Goal: Transaction & Acquisition: Purchase product/service

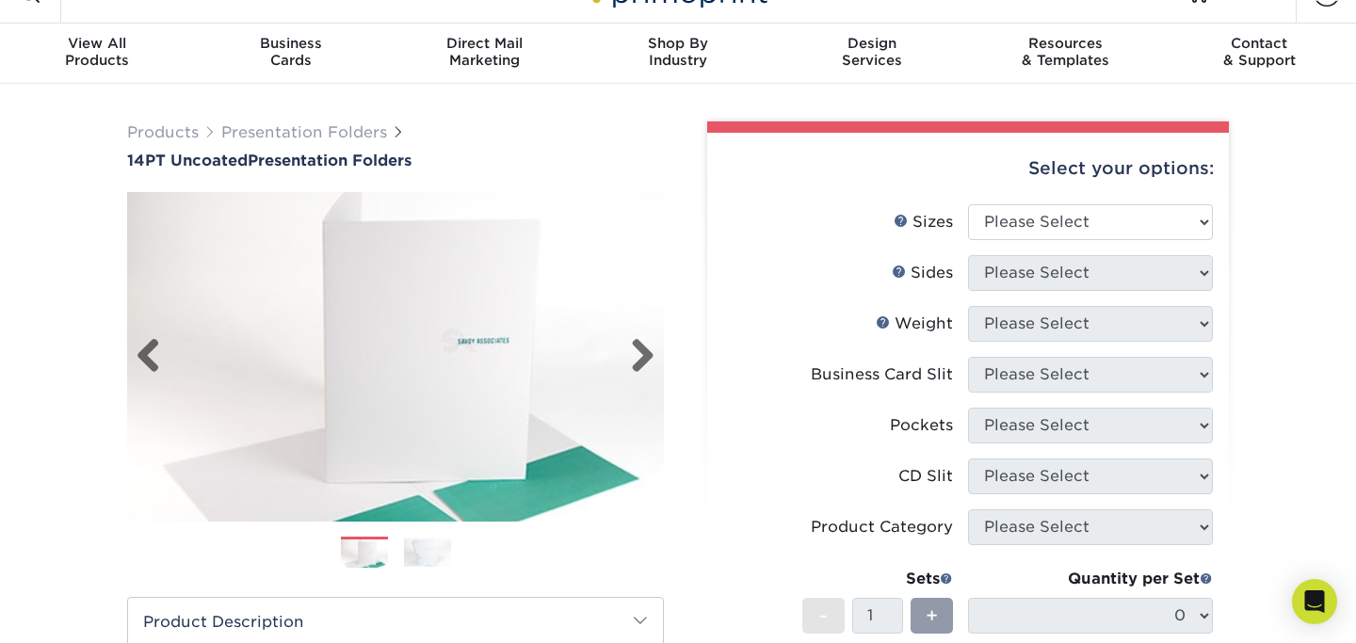
scroll to position [66, 0]
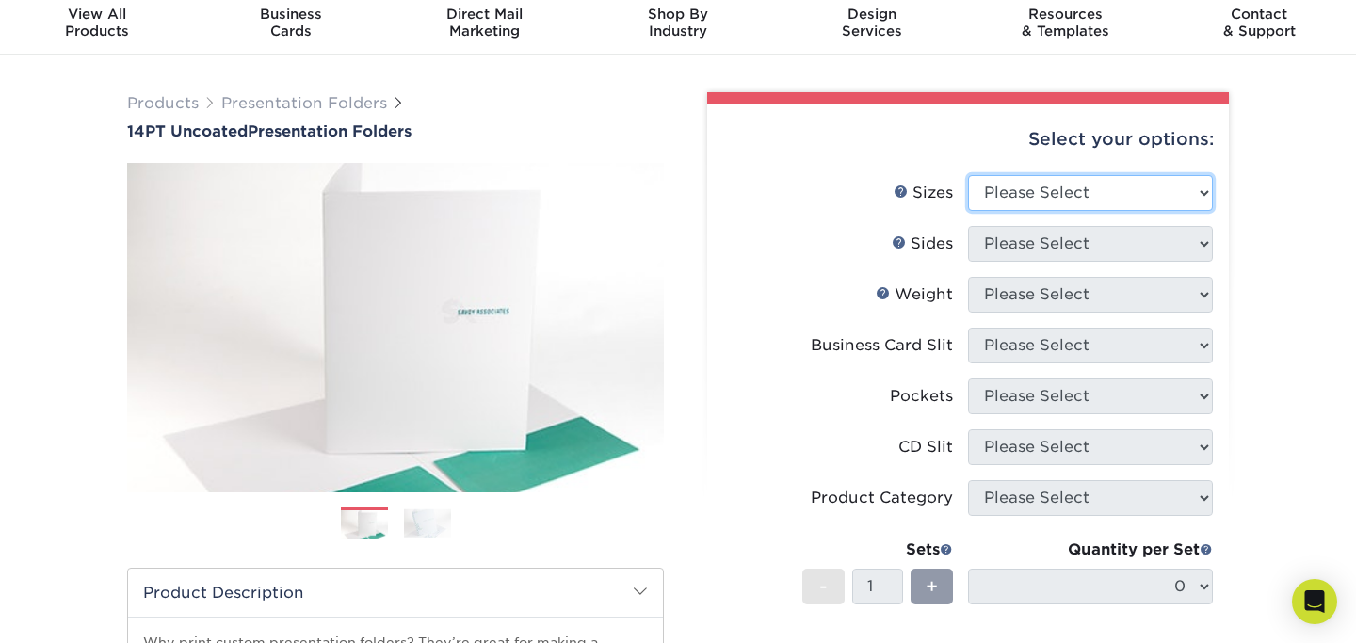
click at [1012, 194] on select "Please Select 6" x 9" 9" x 12"" at bounding box center [1090, 193] width 245 height 36
select select "9.00x12.00"
click at [968, 175] on select "Please Select 6" x 9" 9" x 12"" at bounding box center [1090, 193] width 245 height 36
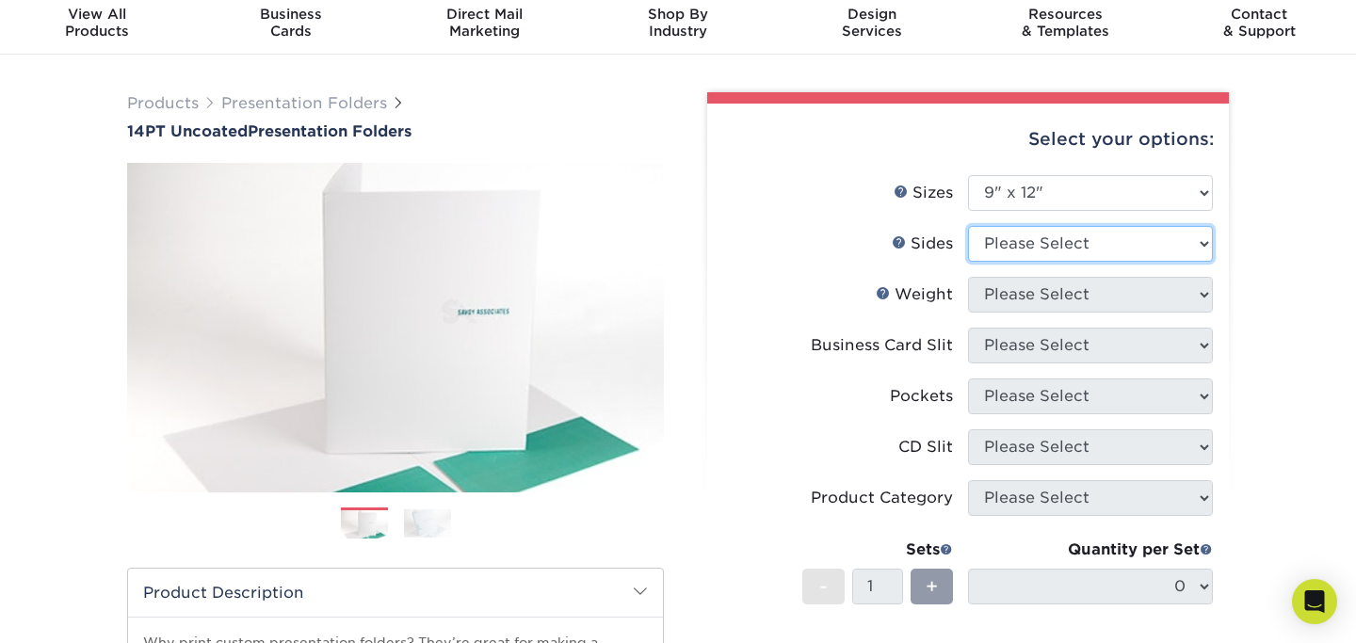
click at [1013, 240] on select "Please Select Print Both Sides Print Front Only" at bounding box center [1090, 244] width 245 height 36
select select "13abbda7-1d64-4f25-8bb2-c179b224825d"
click at [968, 226] on select "Please Select Print Both Sides Print Front Only" at bounding box center [1090, 244] width 245 height 36
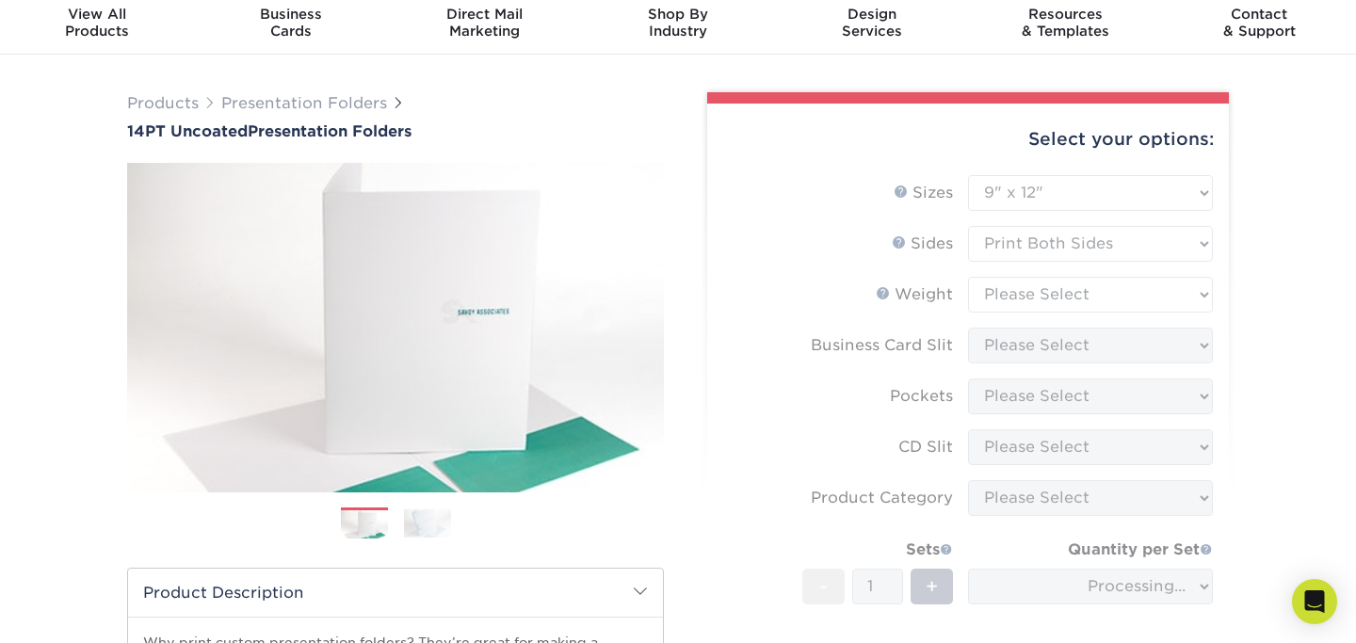
click at [1011, 294] on form "Sizes Help Sizes Please Select 6" x 9" 9" x 12" Sides Weight Help" at bounding box center [968, 462] width 492 height 575
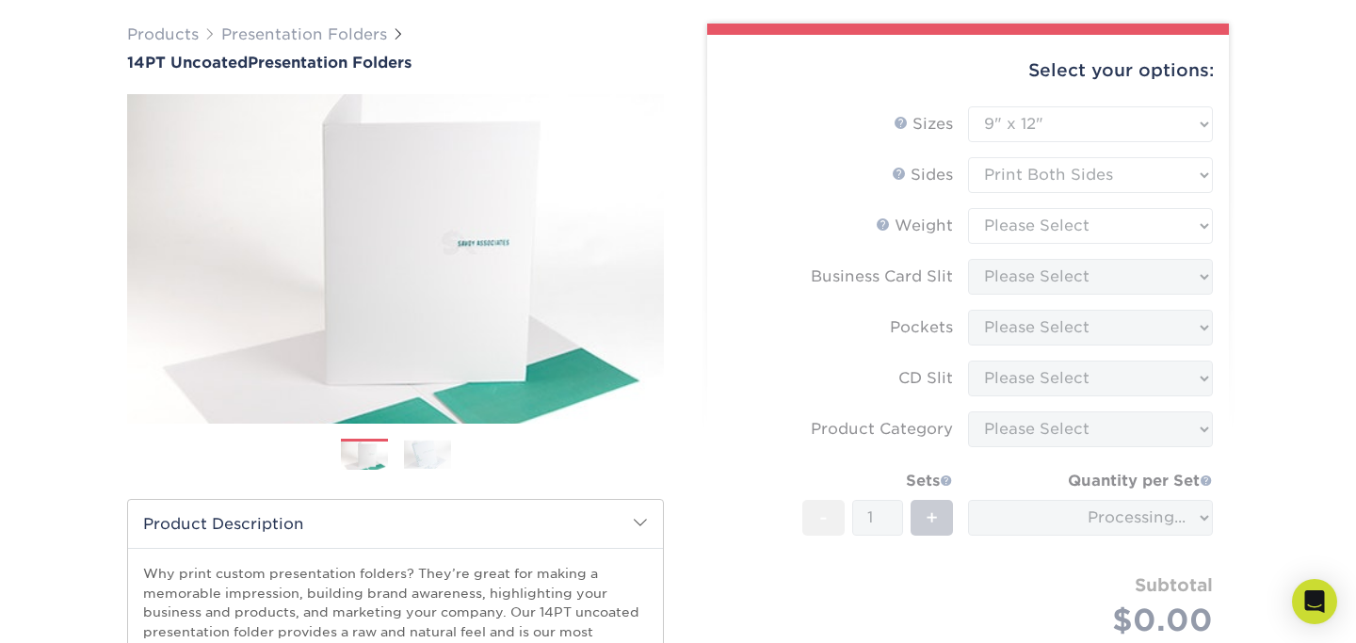
scroll to position [137, 0]
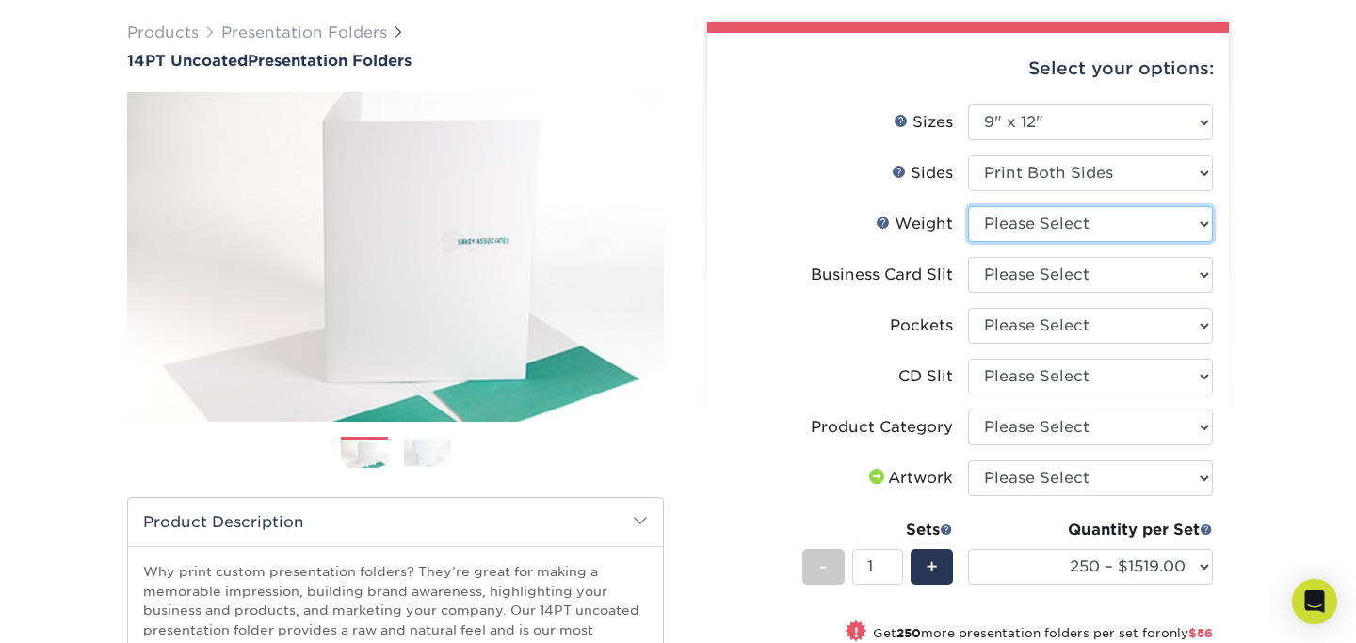
click at [1122, 219] on select "Please Select 14PT Uncoated" at bounding box center [1090, 224] width 245 height 36
select select "14PT Uncoated"
click at [968, 206] on select "Please Select 14PT Uncoated" at bounding box center [1090, 224] width 245 height 36
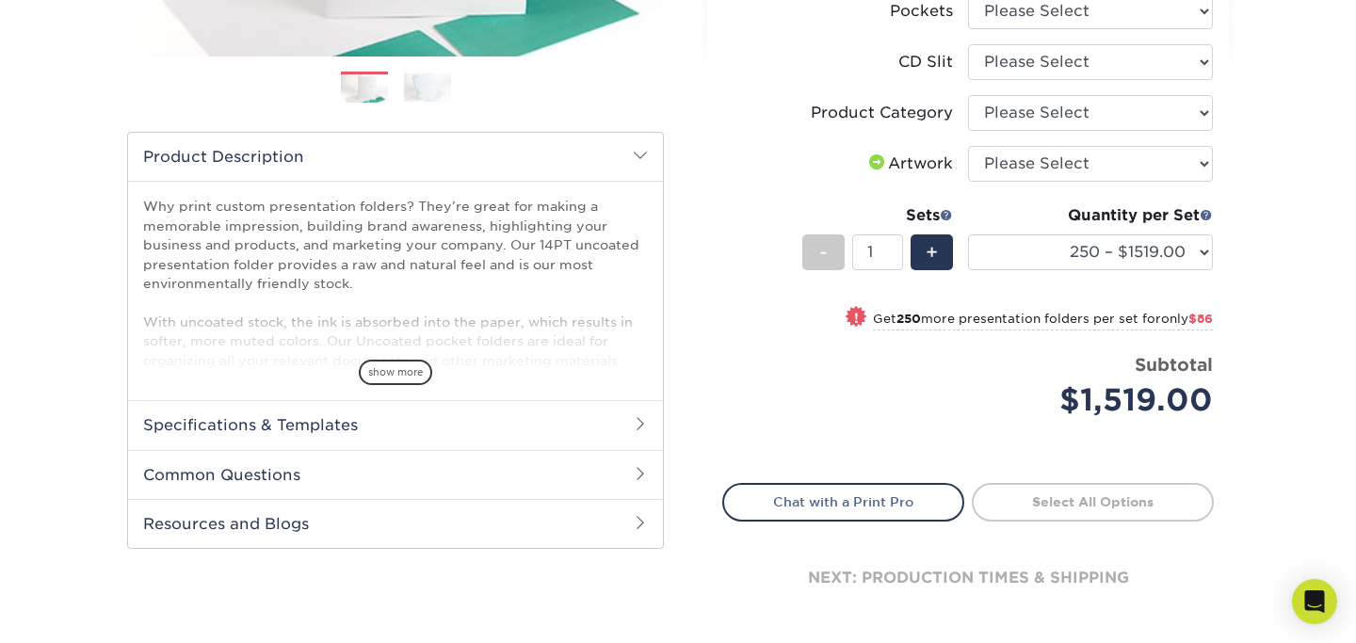
scroll to position [500, 0]
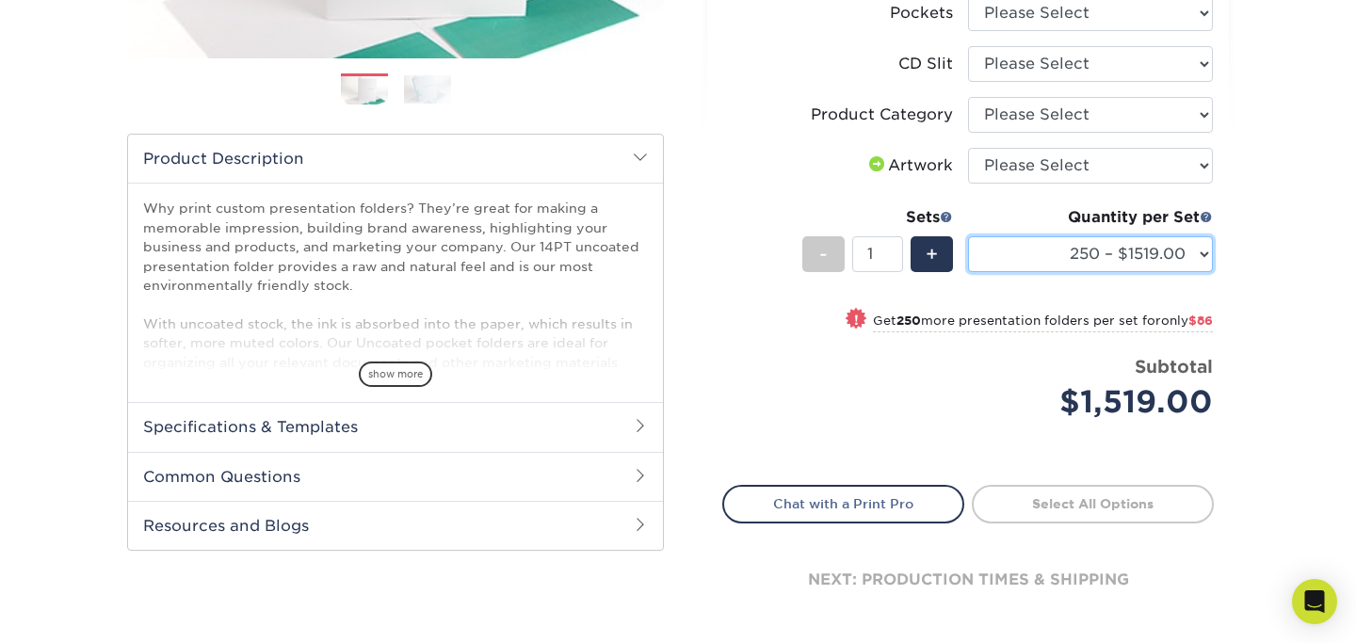
click at [1086, 255] on select "250 – $1519.00 500 – $1605.00 1000 – $1834.00 2500 – $3270.00 5000 – $5098.00 1…" at bounding box center [1090, 254] width 245 height 36
